Goal: Transaction & Acquisition: Purchase product/service

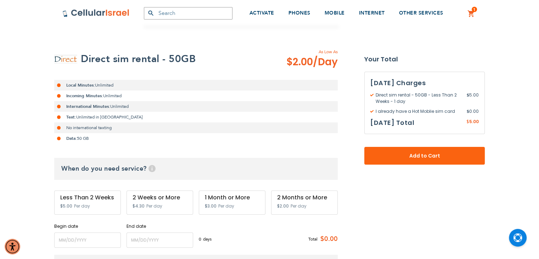
scroll to position [177, 0]
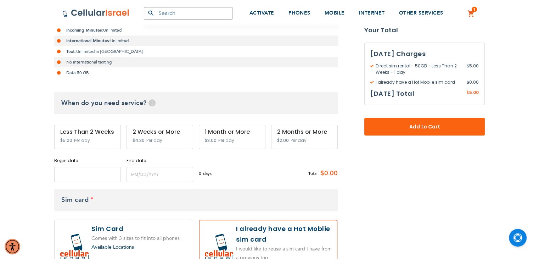
click at [74, 177] on input "name" at bounding box center [87, 174] width 67 height 15
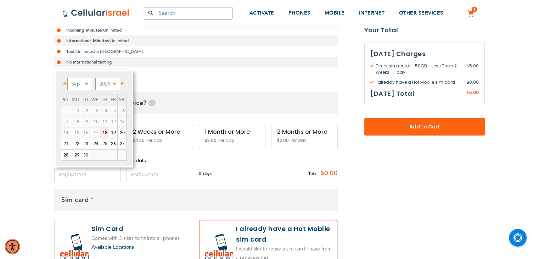
click at [105, 133] on link "18" at bounding box center [104, 132] width 9 height 11
type input "[DATE]"
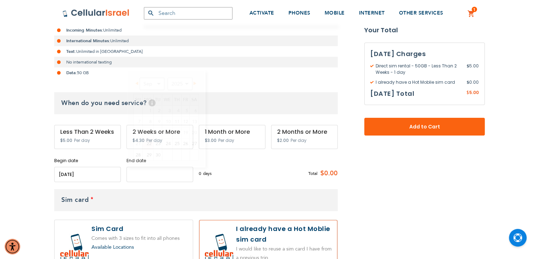
click at [139, 178] on input "name" at bounding box center [160, 174] width 67 height 15
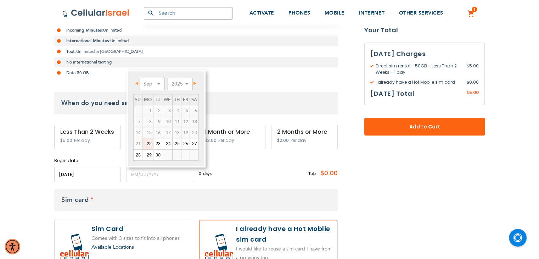
click at [146, 145] on link "22" at bounding box center [148, 143] width 11 height 11
type input "[DATE]"
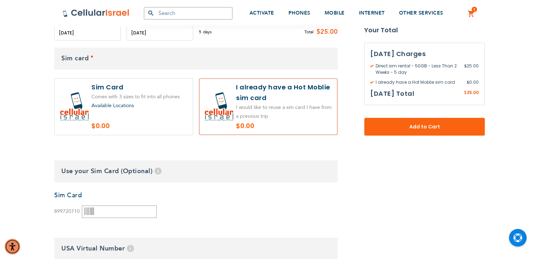
scroll to position [319, 0]
click at [108, 213] on input "text" at bounding box center [119, 211] width 75 height 12
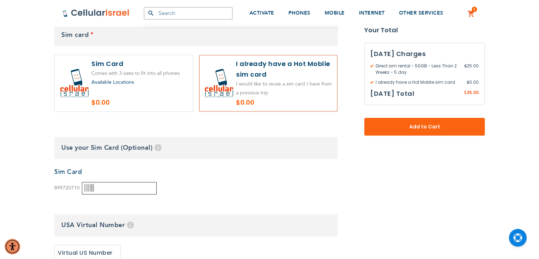
scroll to position [355, 0]
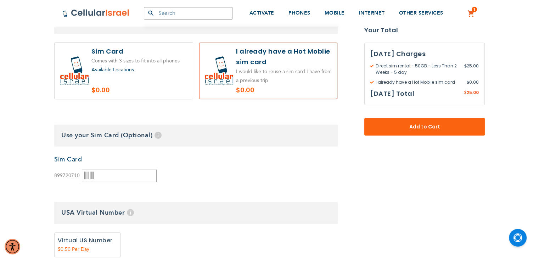
click at [87, 178] on icon at bounding box center [89, 176] width 10 height 10
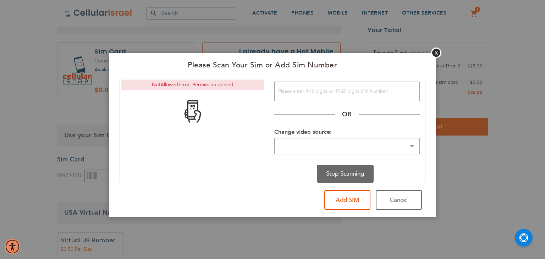
click at [194, 87] on div "NotAllowedError: Permission denied" at bounding box center [192, 84] width 143 height 11
click at [412, 146] on select "Change video source:" at bounding box center [346, 146] width 145 height 17
click at [288, 130] on label "Change video source:" at bounding box center [302, 132] width 57 height 8
click at [288, 138] on select "Change video source:" at bounding box center [346, 146] width 145 height 17
click at [195, 83] on div "NotAllowedError: Permission denied" at bounding box center [192, 84] width 143 height 11
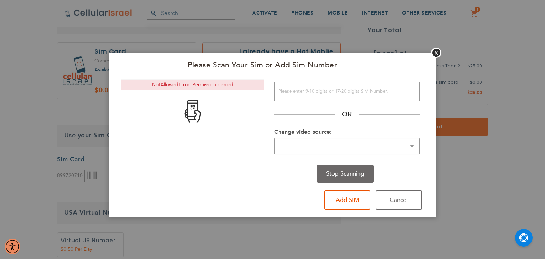
click at [211, 117] on div at bounding box center [192, 108] width 145 height 35
click at [199, 112] on img at bounding box center [192, 111] width 23 height 23
click at [363, 200] on button "Add SIM" at bounding box center [347, 199] width 46 height 19
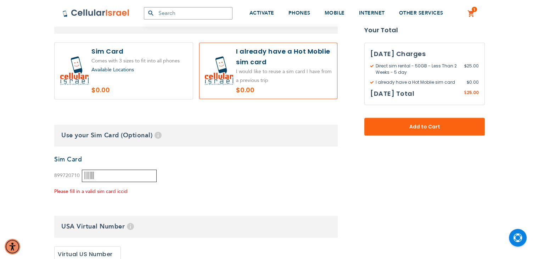
click at [130, 175] on input "text" at bounding box center [119, 175] width 75 height 12
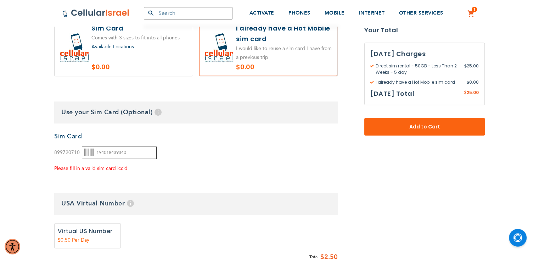
scroll to position [390, 0]
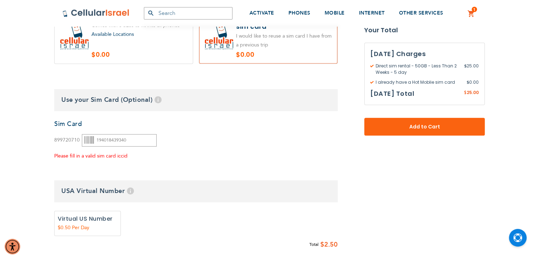
click at [108, 149] on div "899720710 194018439340 Please fill in a valid sim card iccid Add" at bounding box center [105, 145] width 102 height 32
click at [112, 139] on input "194018439340" at bounding box center [119, 140] width 75 height 12
click at [94, 139] on input "4018439340" at bounding box center [119, 140] width 75 height 12
type input "8997207194018439340"
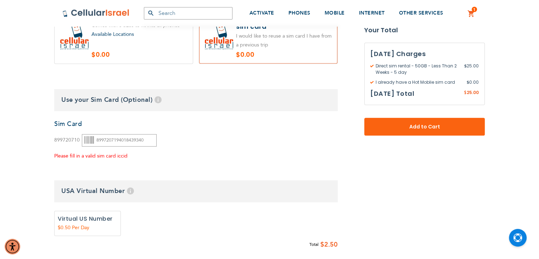
click at [119, 159] on div "Please fill in a valid sim card iccid" at bounding box center [105, 156] width 102 height 9
click at [99, 221] on label "Add" at bounding box center [87, 223] width 67 height 25
radio input "true"
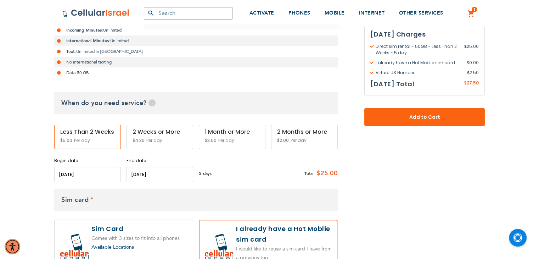
scroll to position [0, 0]
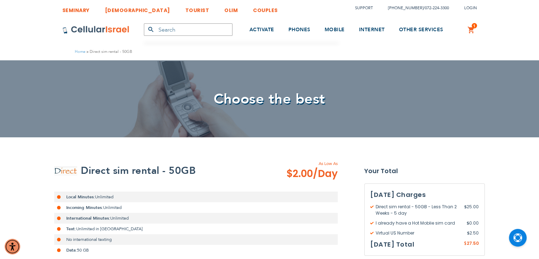
click at [468, 32] on link "1 1 items My Cart" at bounding box center [472, 30] width 8 height 9
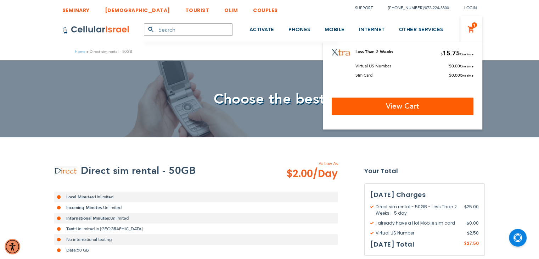
click at [413, 107] on span "View Cart" at bounding box center [402, 106] width 33 height 10
